Goal: Information Seeking & Learning: Understand process/instructions

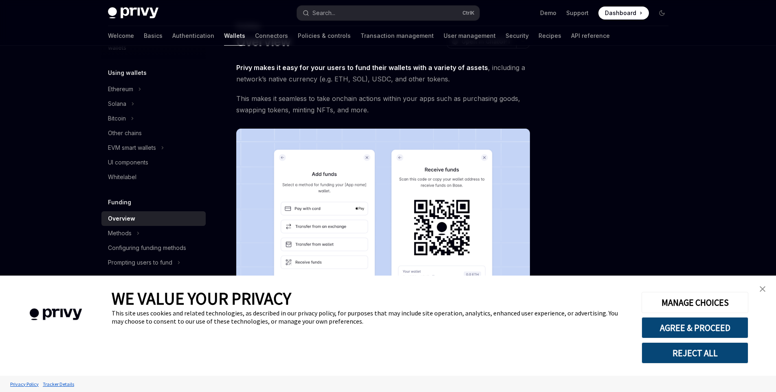
click at [765, 289] on img "close banner" at bounding box center [763, 289] width 6 height 6
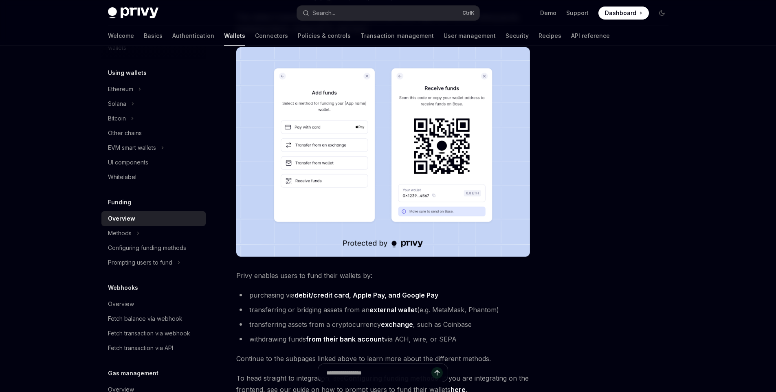
scroll to position [244, 0]
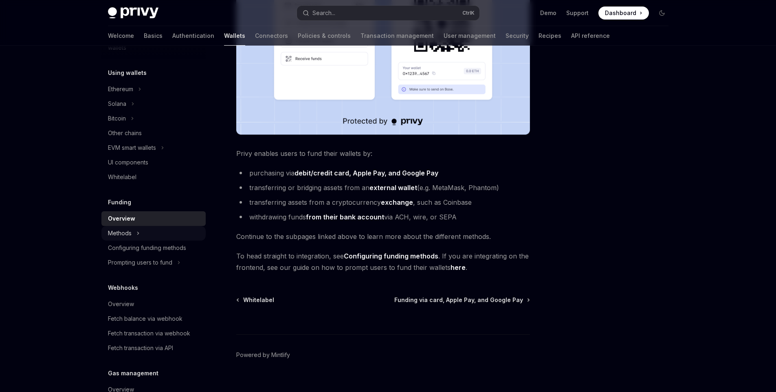
click at [112, 232] on div "Methods" at bounding box center [120, 234] width 24 height 10
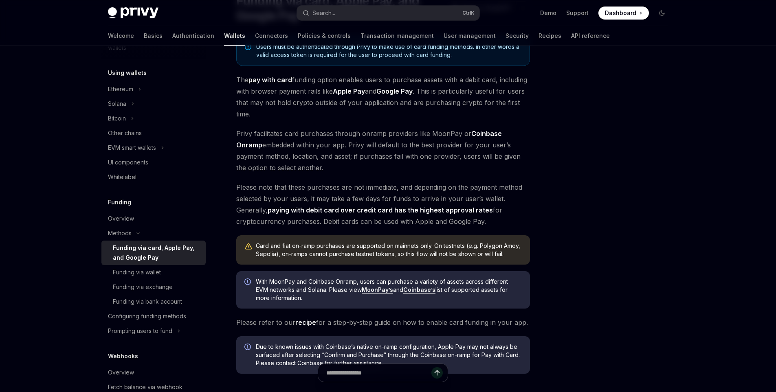
scroll to position [163, 0]
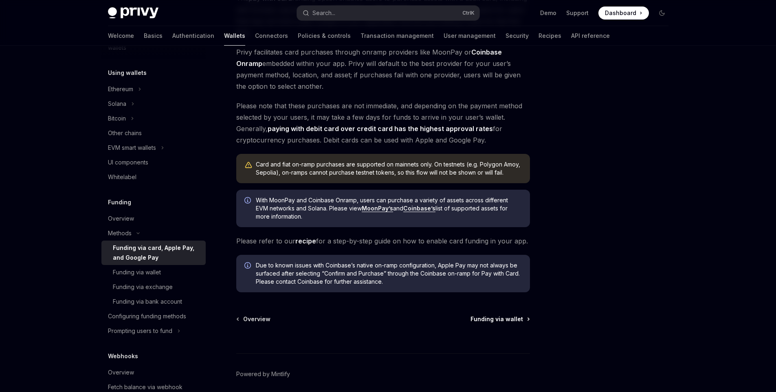
click at [493, 320] on span "Funding via wallet" at bounding box center [497, 319] width 53 height 8
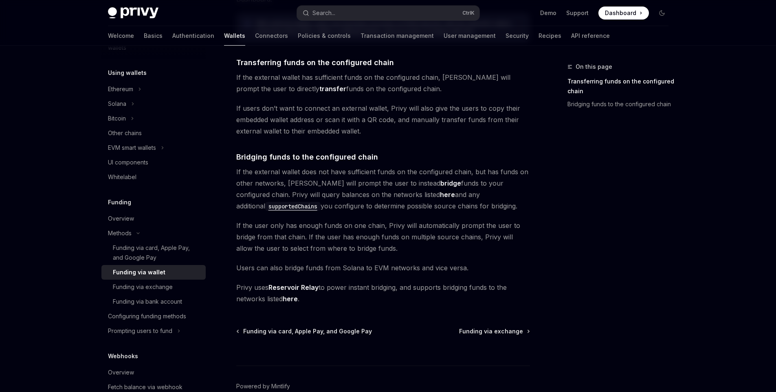
scroll to position [207, 0]
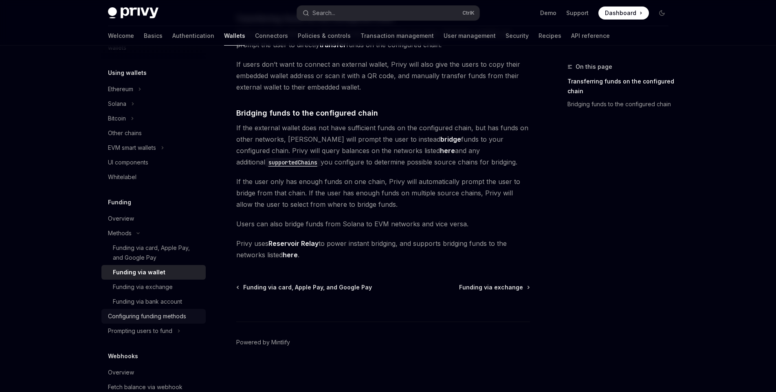
click at [167, 312] on div "Configuring funding methods" at bounding box center [147, 317] width 78 height 10
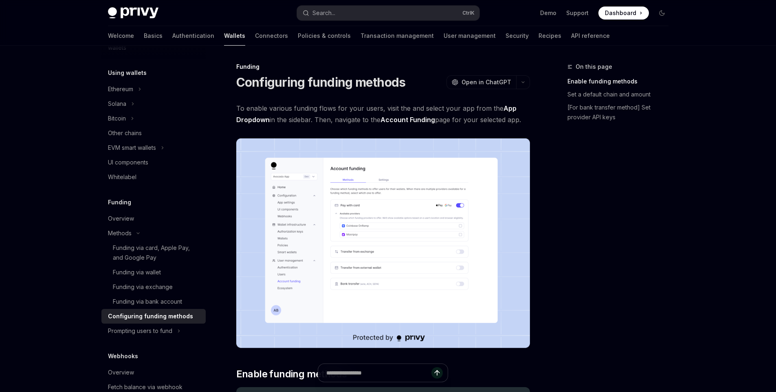
scroll to position [204, 0]
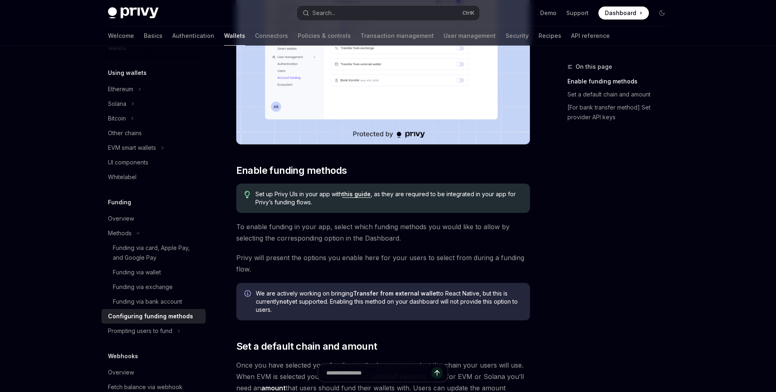
click at [365, 194] on link "this guide" at bounding box center [356, 194] width 29 height 7
type textarea "*"
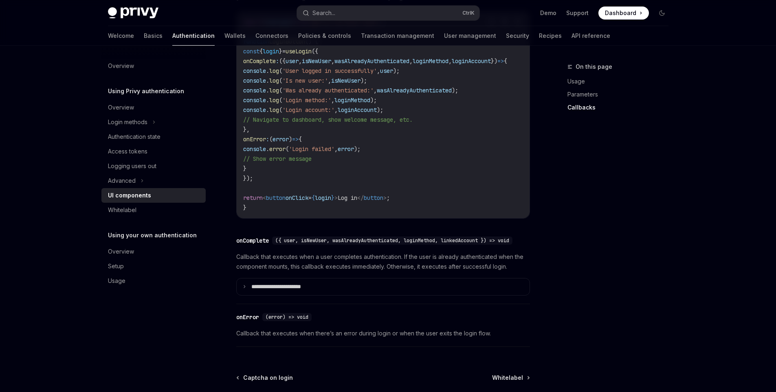
scroll to position [1171, 0]
